Goal: Transaction & Acquisition: Purchase product/service

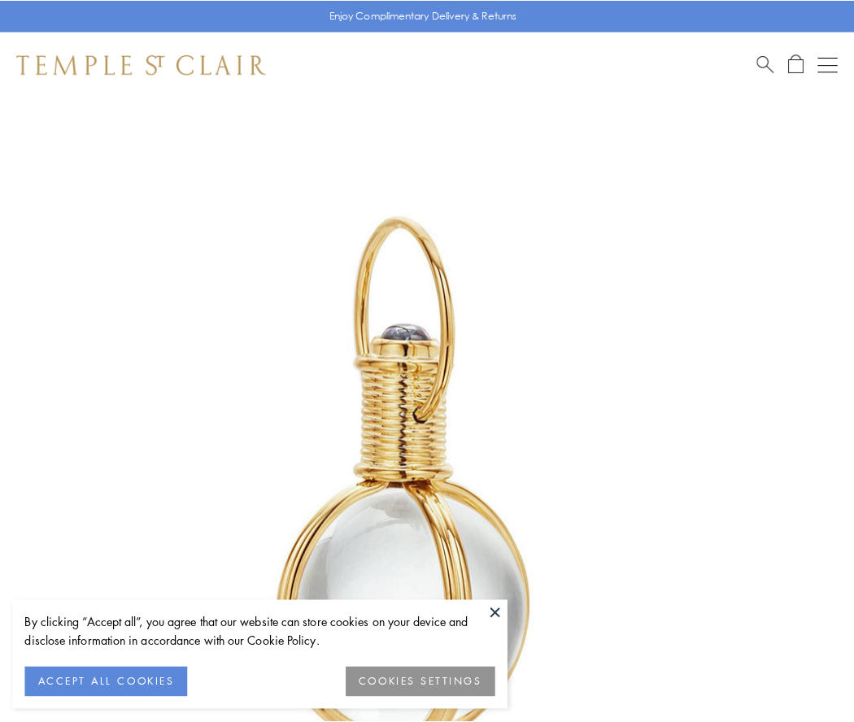
scroll to position [424, 0]
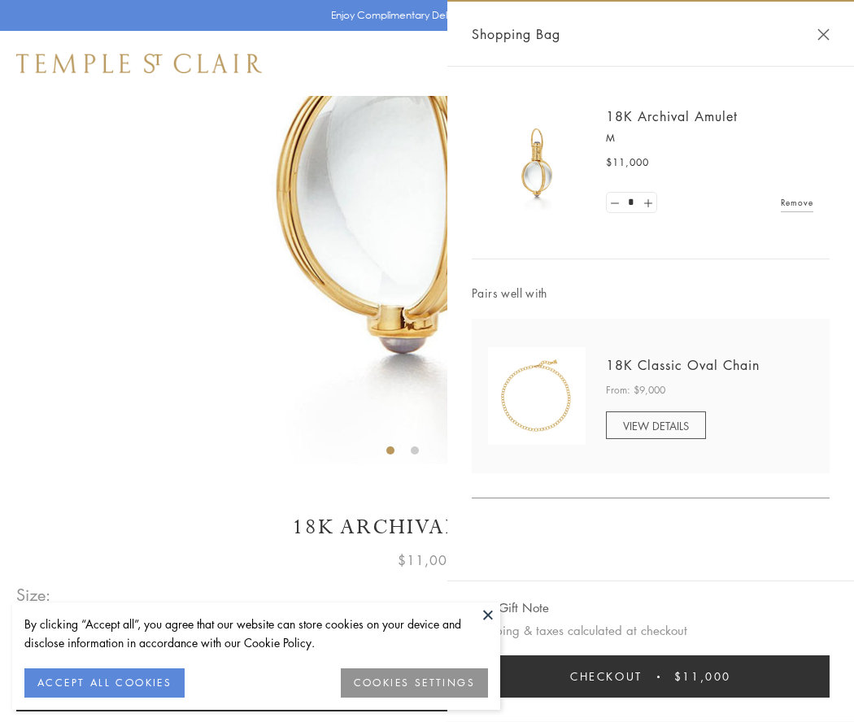
click at [651, 677] on button "Checkout $11,000" at bounding box center [651, 676] width 358 height 42
